Goal: Task Accomplishment & Management: Use online tool/utility

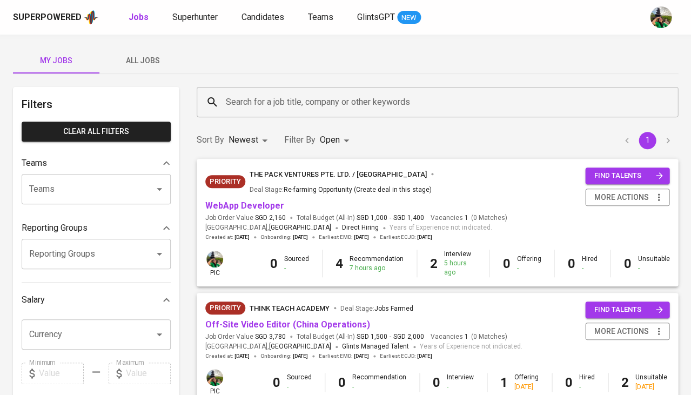
click at [152, 56] on span "All Jobs" at bounding box center [142, 61] width 73 height 14
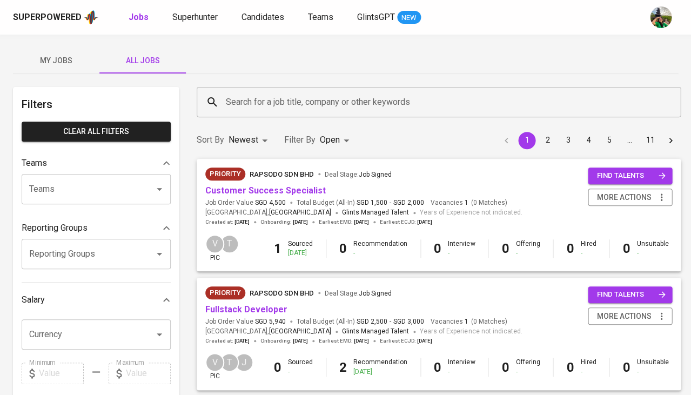
click at [259, 107] on input "Search for a job title, company or other keywords" at bounding box center [441, 102] width 436 height 21
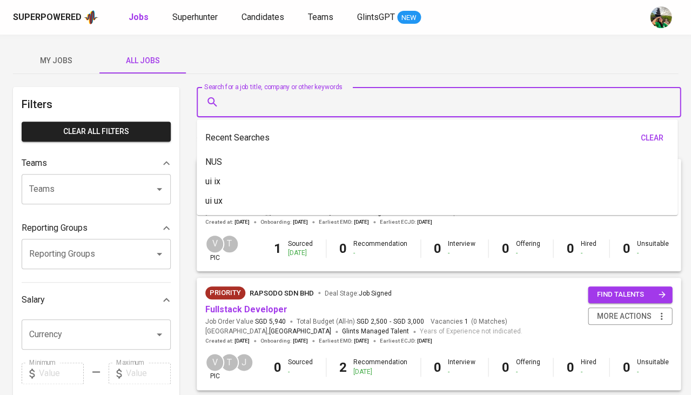
click at [259, 107] on input "Search for a job title, company or other keywords" at bounding box center [441, 102] width 436 height 21
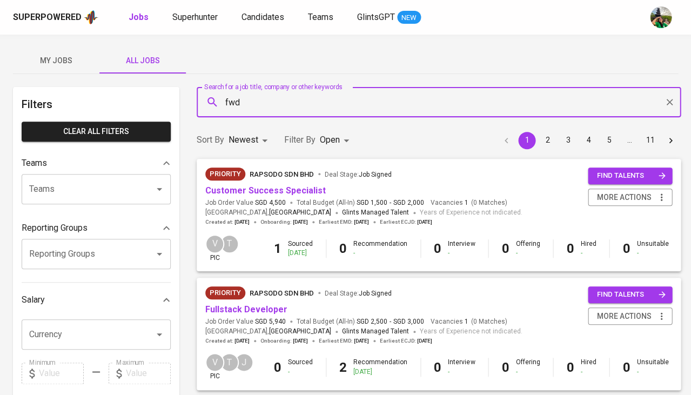
type input "fwd"
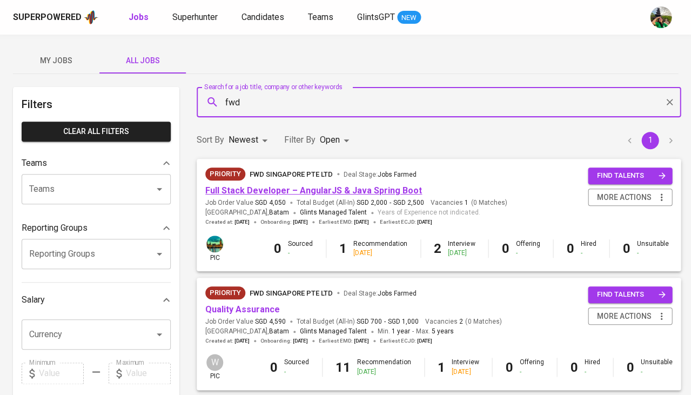
click at [308, 188] on link "Full Stack Developer – AngularJS & Java Spring Boot" at bounding box center [313, 190] width 217 height 10
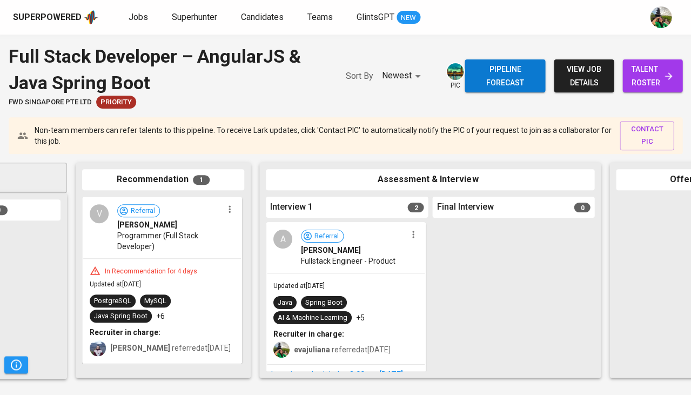
scroll to position [0, 172]
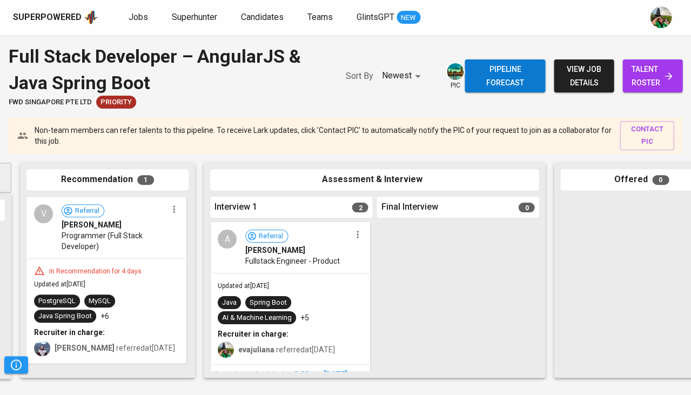
click at [653, 66] on span "talent roster" at bounding box center [652, 76] width 43 height 26
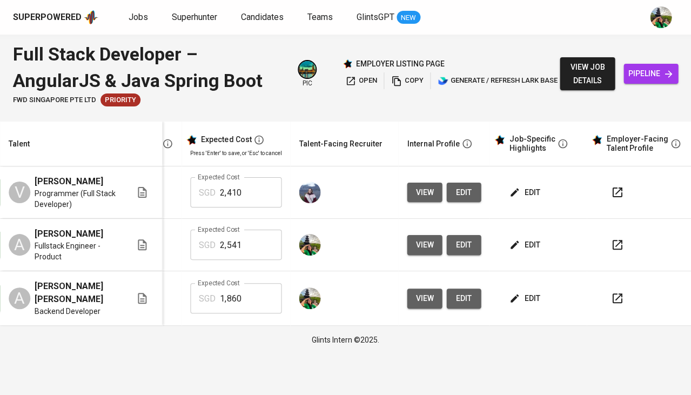
click at [610, 245] on icon "button" at bounding box center [616, 244] width 13 height 13
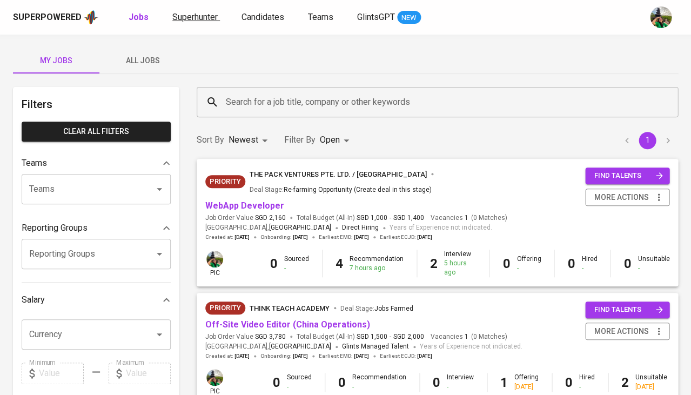
click at [192, 21] on span "Superhunter" at bounding box center [194, 17] width 45 height 10
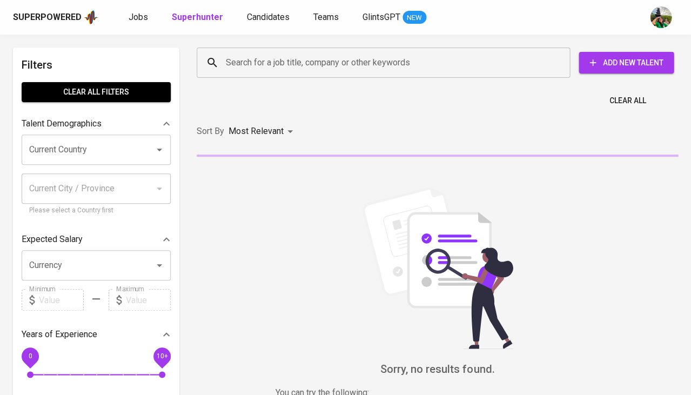
click at [285, 76] on div "Search for a job title, company or other keywords" at bounding box center [383, 63] width 373 height 30
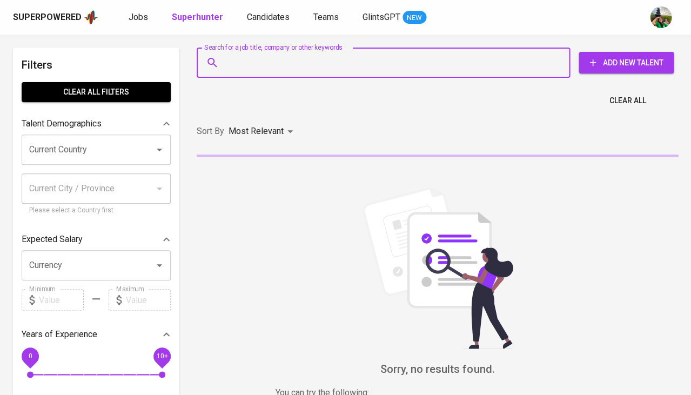
paste input "[EMAIL_ADDRESS][DOMAIN_NAME]"
type input "[EMAIL_ADDRESS][DOMAIN_NAME]"
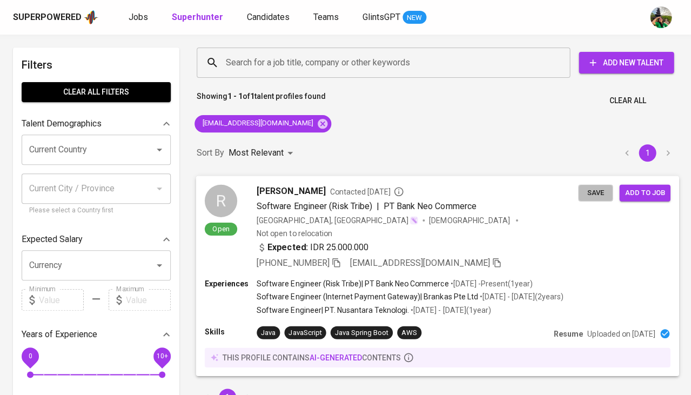
click at [593, 193] on span "Save" at bounding box center [595, 192] width 24 height 12
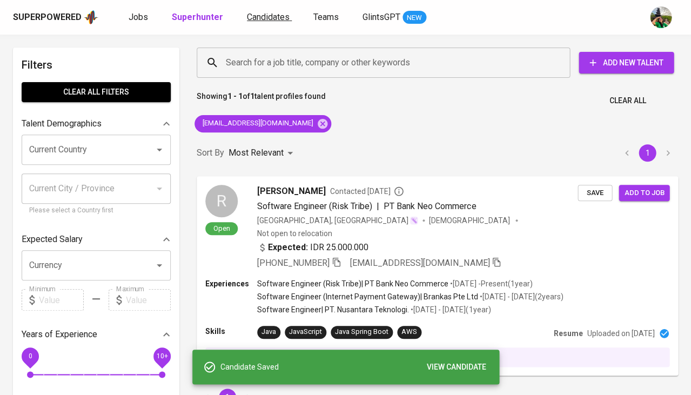
click at [255, 23] on link "Candidates" at bounding box center [269, 18] width 45 height 14
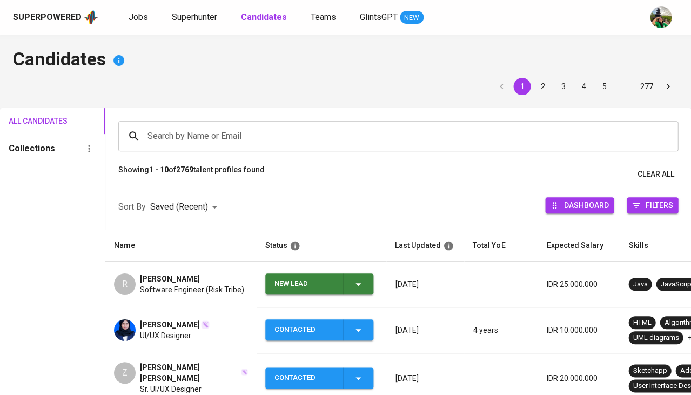
click at [207, 274] on div "[PERSON_NAME]" at bounding box center [192, 278] width 104 height 11
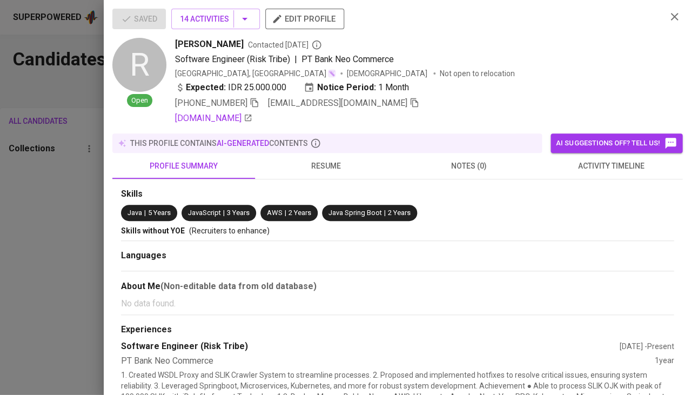
click at [604, 159] on span "activity timeline" at bounding box center [611, 166] width 130 height 14
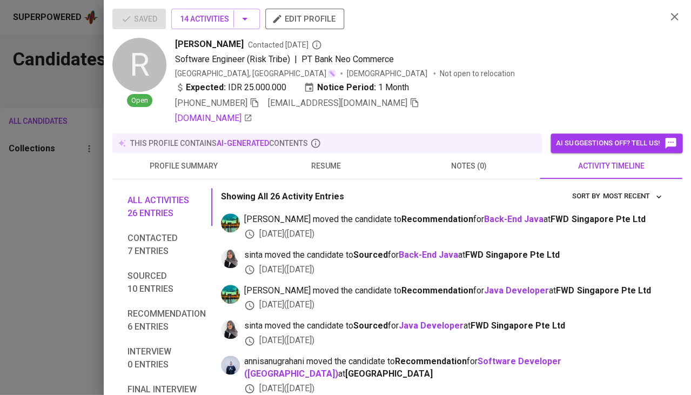
click at [44, 256] on div at bounding box center [345, 197] width 691 height 395
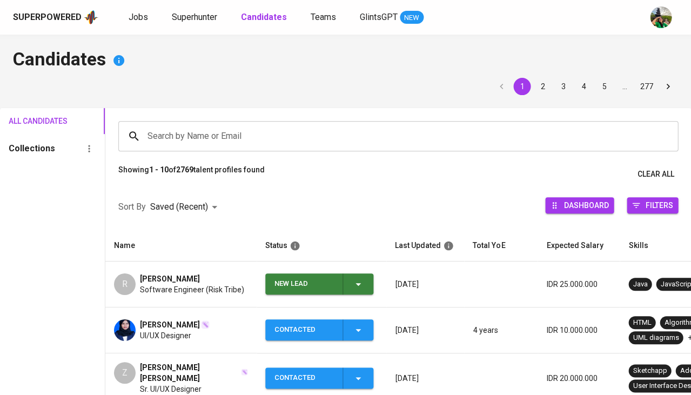
click at [172, 281] on span "[PERSON_NAME]" at bounding box center [170, 278] width 60 height 11
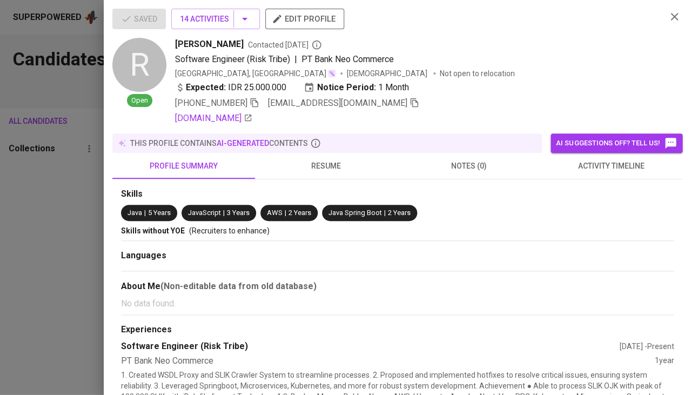
click at [597, 172] on button "activity timeline" at bounding box center [611, 166] width 143 height 26
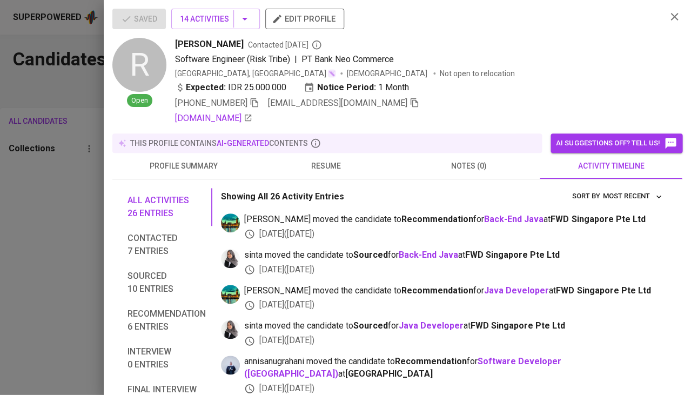
click at [59, 207] on div at bounding box center [345, 197] width 691 height 395
